Goal: Information Seeking & Learning: Compare options

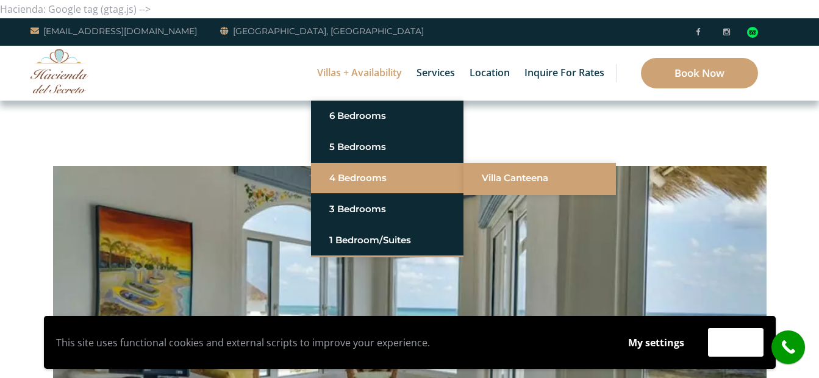
click at [530, 174] on link "Villa Canteena" at bounding box center [540, 178] width 116 height 22
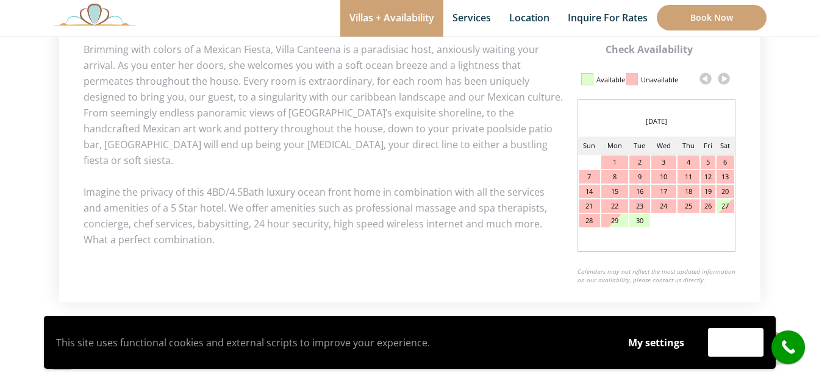
scroll to position [610, 0]
click at [726, 76] on link at bounding box center [723, 78] width 18 height 18
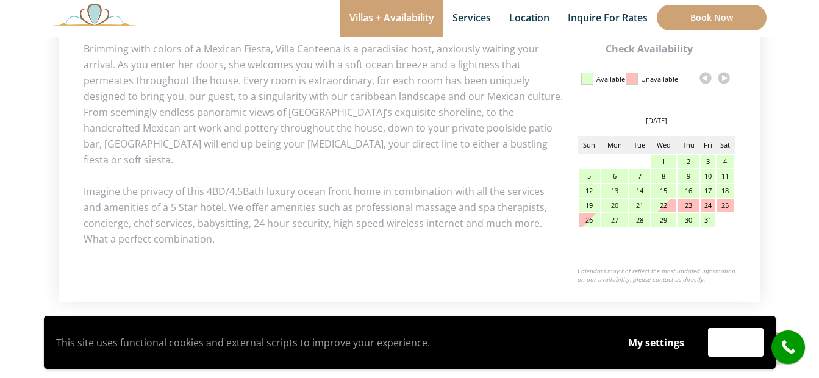
click at [726, 76] on link at bounding box center [723, 78] width 18 height 18
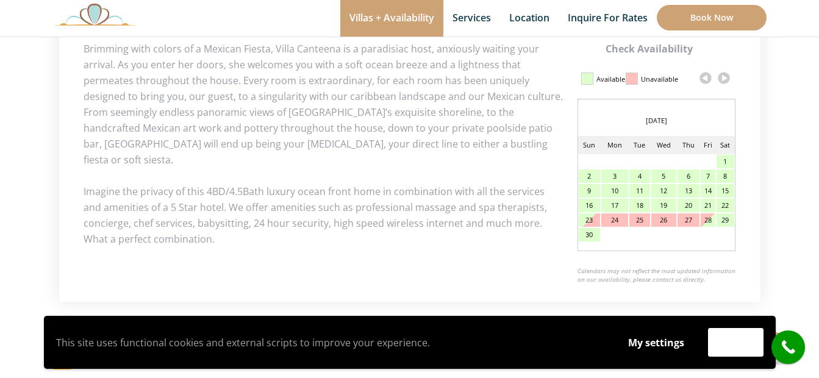
click at [726, 76] on link at bounding box center [723, 78] width 18 height 18
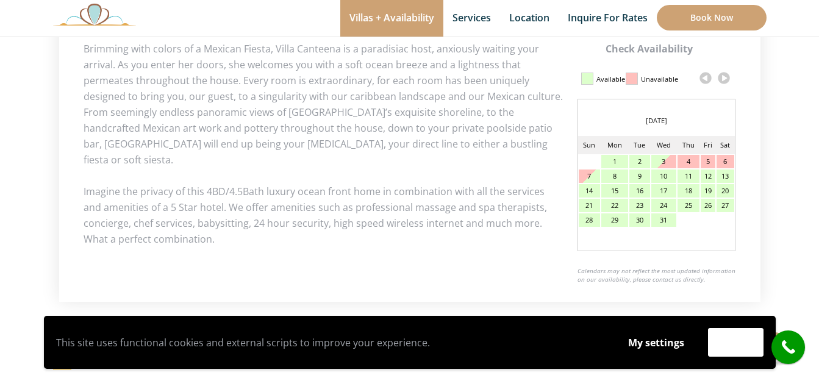
click at [726, 76] on link at bounding box center [723, 78] width 18 height 18
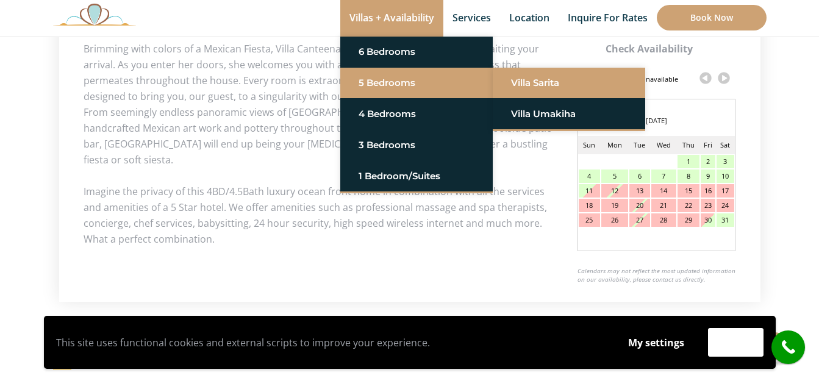
click at [525, 82] on link "Villa Sarita" at bounding box center [569, 83] width 116 height 22
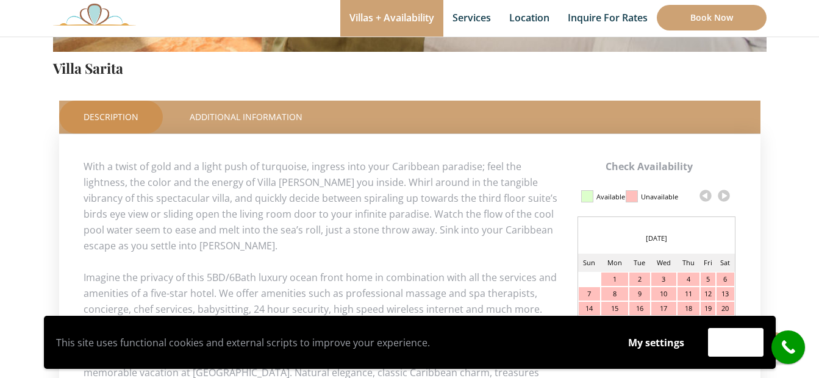
scroll to position [549, 0]
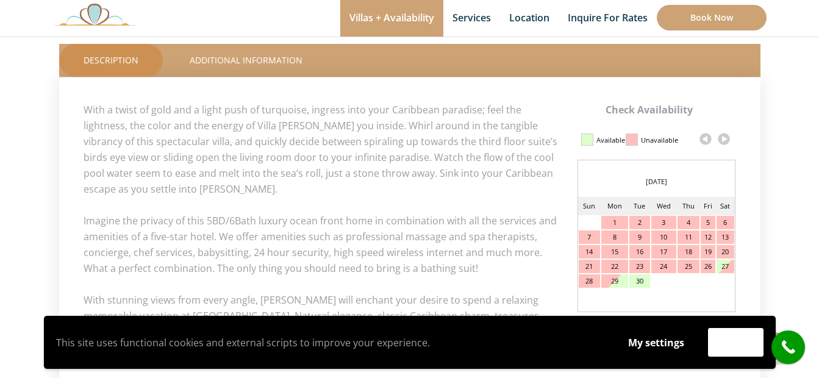
click at [723, 135] on link at bounding box center [723, 139] width 18 height 18
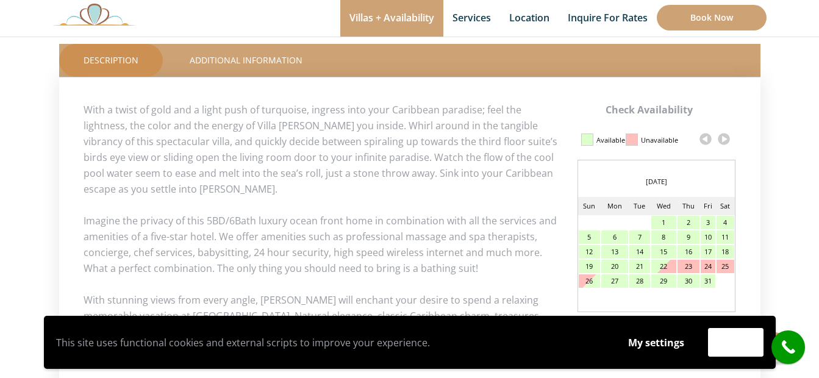
click at [723, 138] on link at bounding box center [723, 139] width 18 height 18
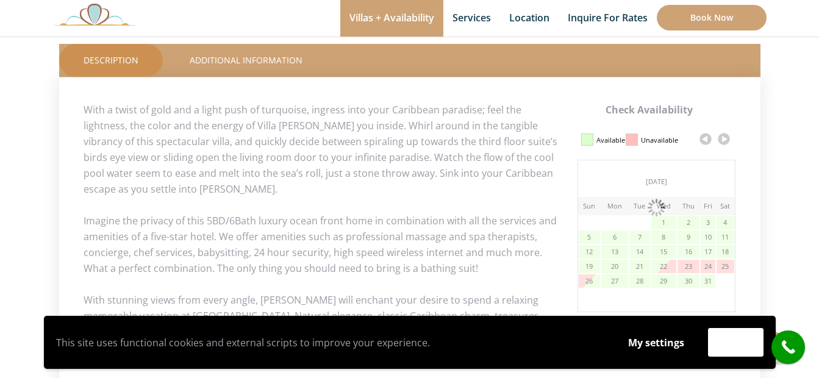
click at [723, 138] on link at bounding box center [723, 139] width 18 height 18
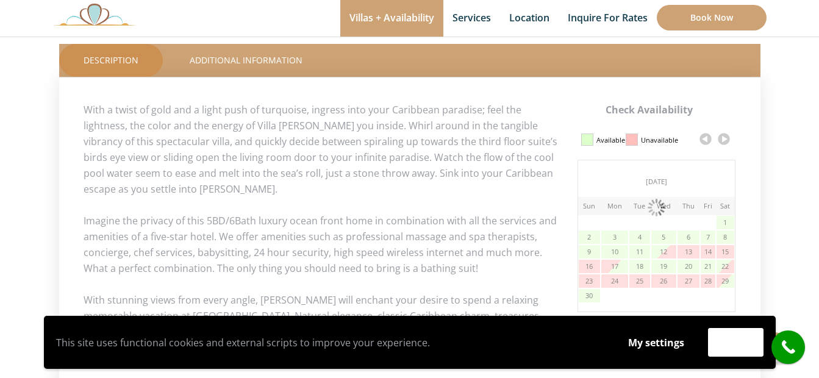
click at [723, 138] on link at bounding box center [723, 139] width 18 height 18
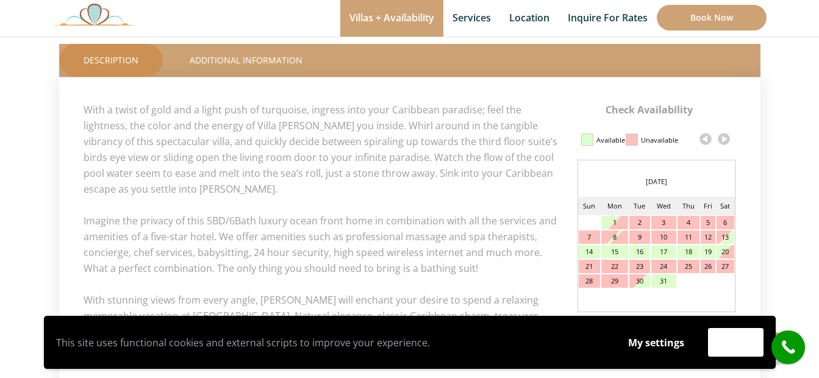
click at [723, 138] on link at bounding box center [723, 139] width 18 height 18
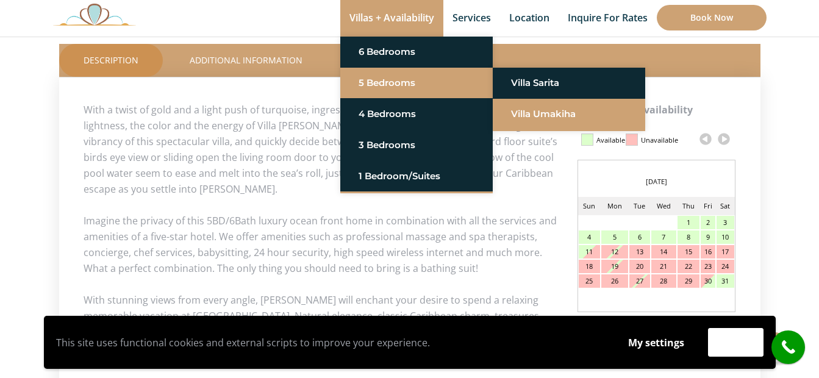
click at [535, 118] on link "Villa Umakiha" at bounding box center [569, 114] width 116 height 22
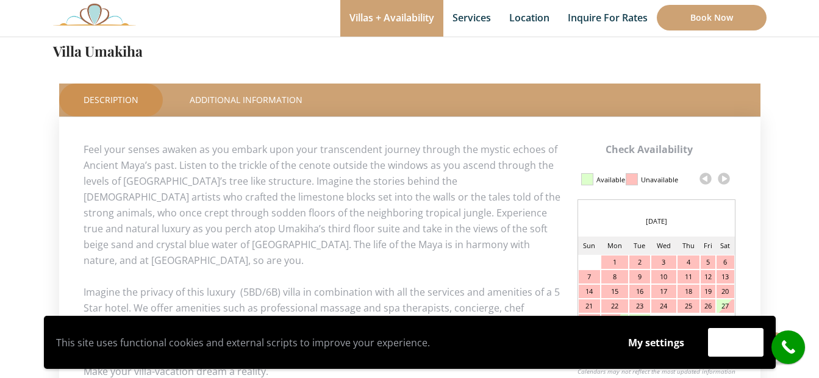
scroll to position [530, 0]
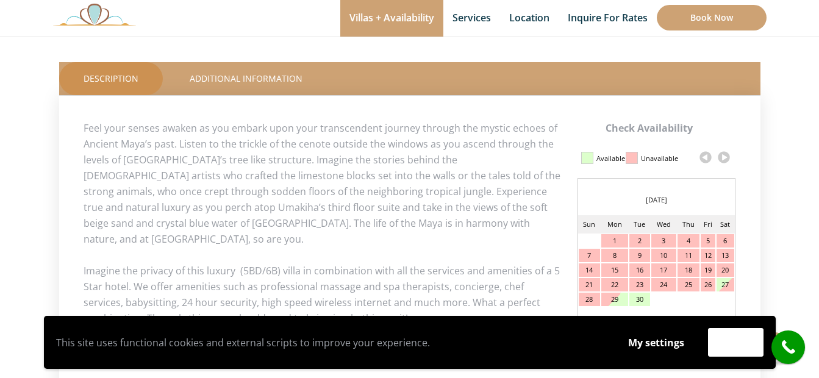
click at [723, 156] on link at bounding box center [723, 157] width 18 height 18
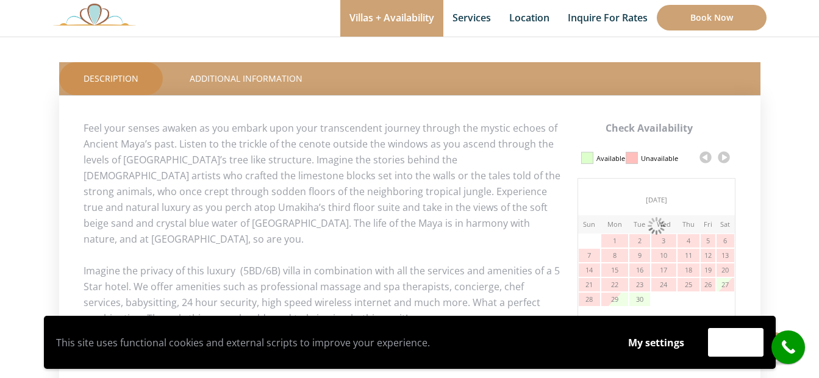
click at [723, 156] on link at bounding box center [723, 157] width 18 height 18
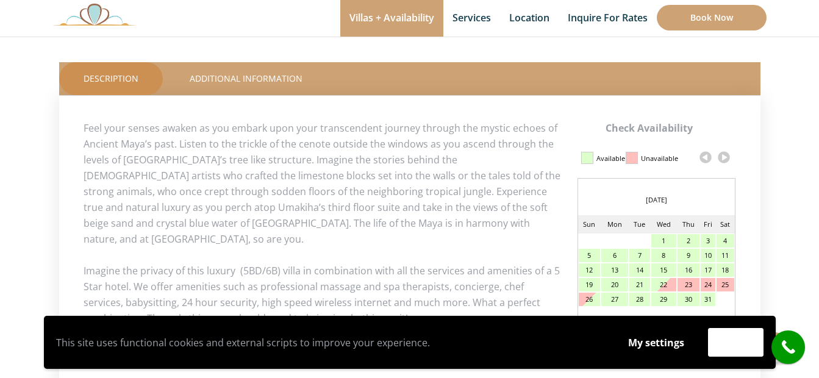
click at [723, 157] on link at bounding box center [723, 157] width 18 height 18
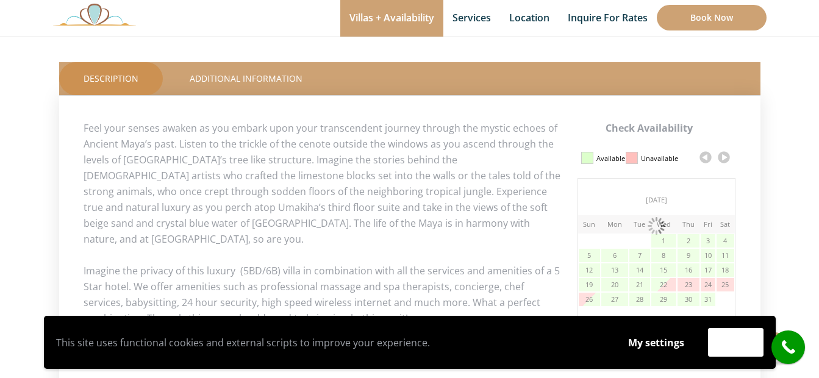
click at [723, 157] on link at bounding box center [723, 157] width 18 height 18
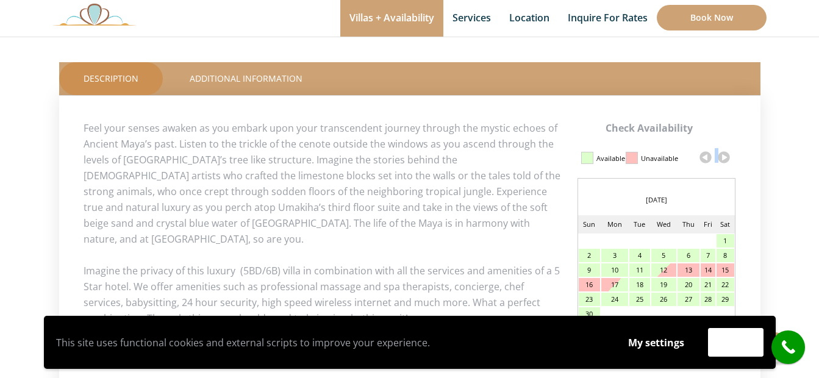
click at [723, 157] on link at bounding box center [723, 157] width 18 height 18
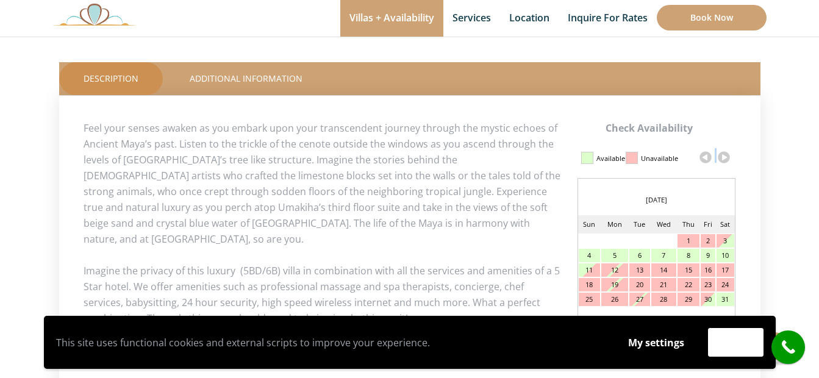
click at [723, 157] on link at bounding box center [723, 157] width 18 height 18
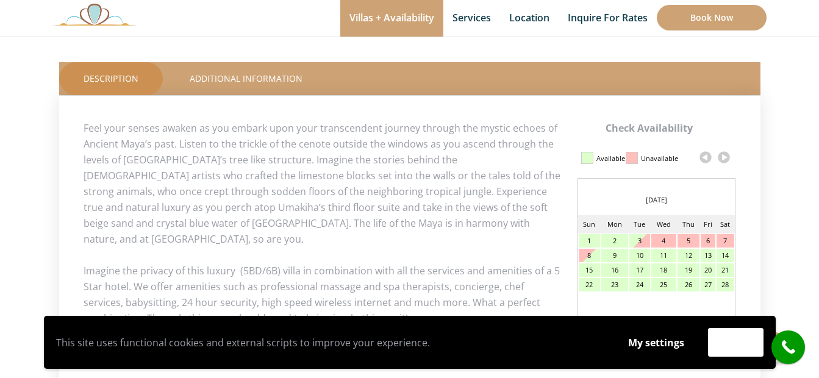
click at [704, 154] on link at bounding box center [705, 157] width 18 height 18
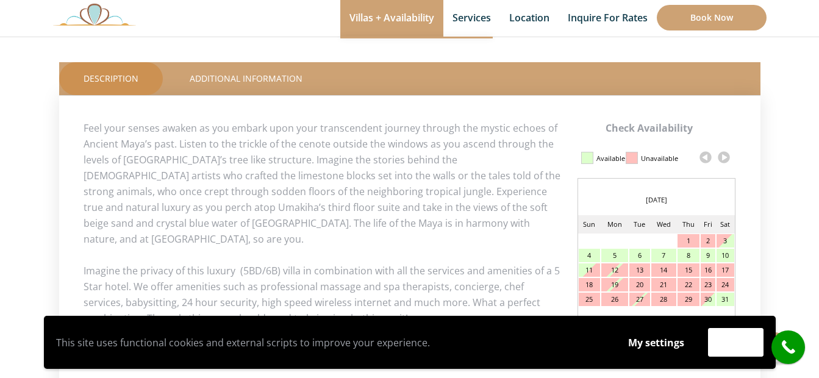
scroll to position [244, 0]
